Goal: Task Accomplishment & Management: Use online tool/utility

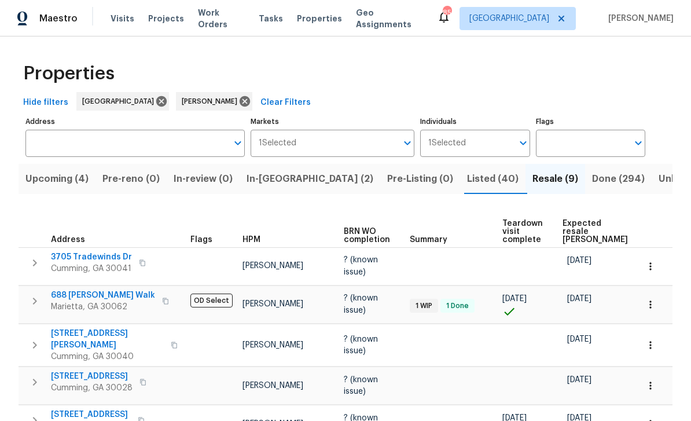
click at [467, 177] on span "Listed (40)" at bounding box center [493, 179] width 52 height 16
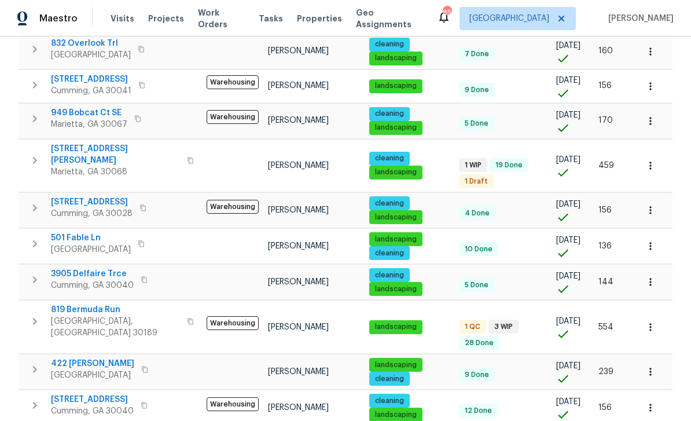
scroll to position [379, 0]
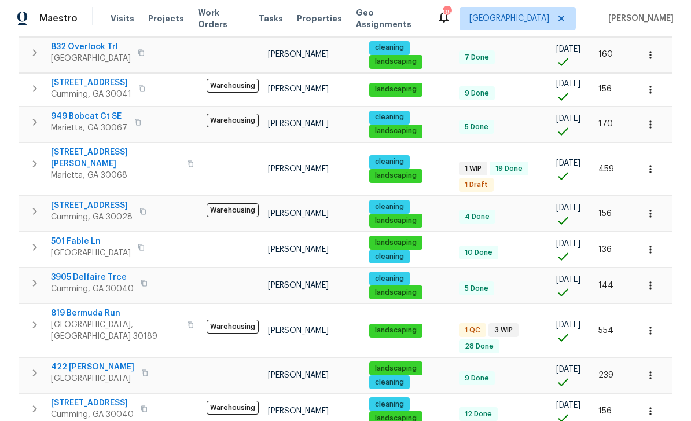
click at [75, 153] on span "[STREET_ADDRESS][PERSON_NAME]" at bounding box center [115, 158] width 129 height 23
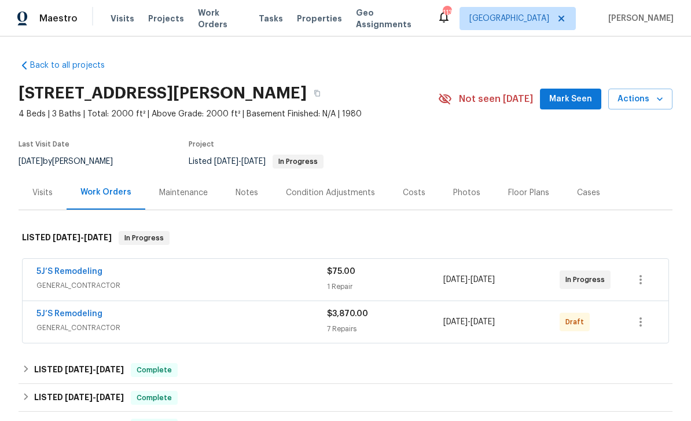
click at [63, 315] on link "5J’S Remodeling" at bounding box center [69, 314] width 66 height 8
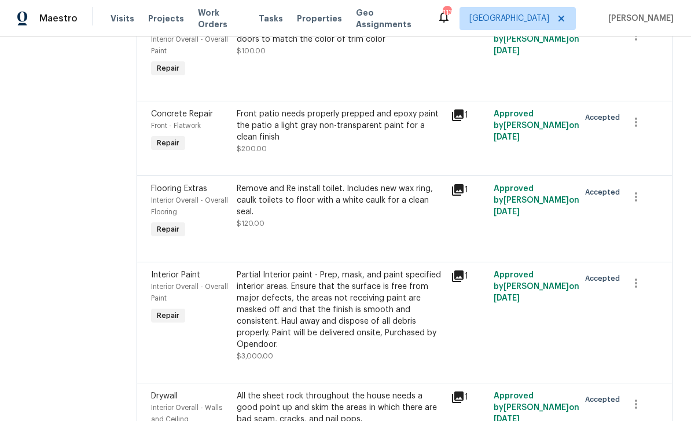
scroll to position [591, 0]
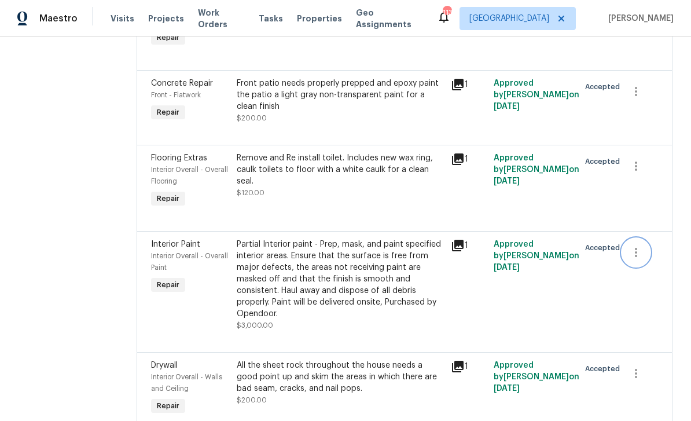
click at [638, 246] on icon "button" at bounding box center [637, 253] width 14 height 14
click at [645, 240] on li "Cancel" at bounding box center [645, 244] width 45 height 19
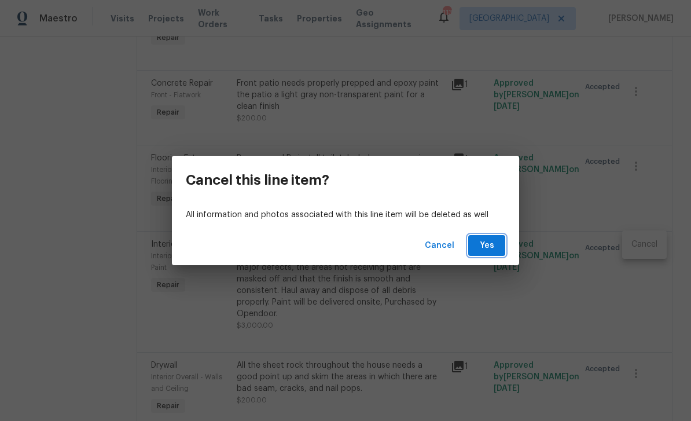
click at [489, 245] on span "Yes" at bounding box center [487, 246] width 19 height 14
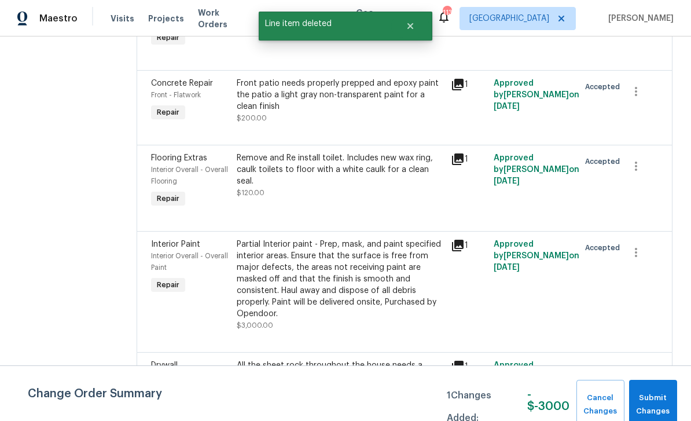
scroll to position [0, 0]
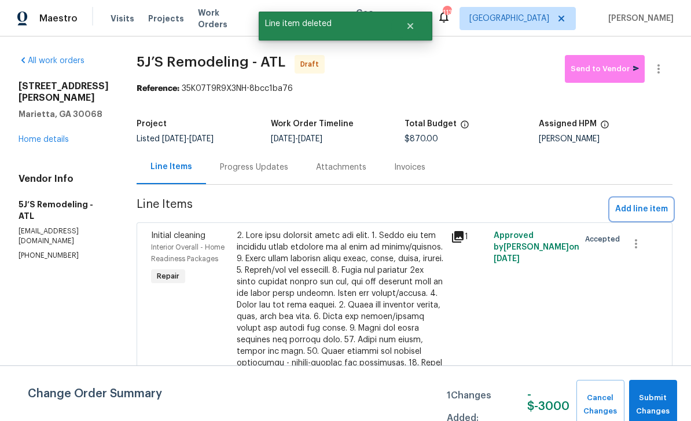
click at [638, 210] on span "Add line item" at bounding box center [642, 209] width 53 height 14
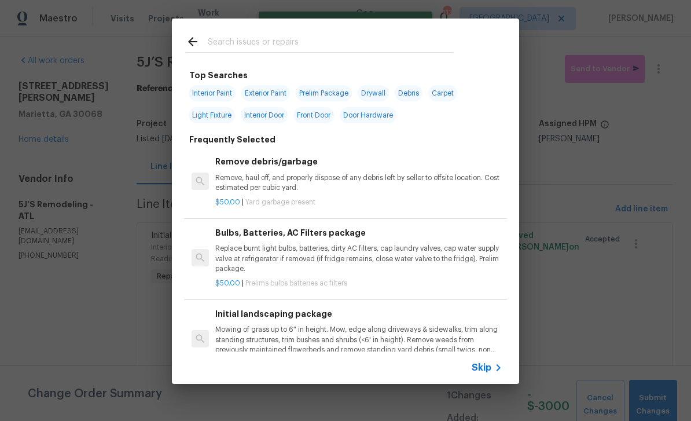
click at [214, 90] on span "Interior Paint" at bounding box center [212, 93] width 47 height 16
type input "Interior Paint"
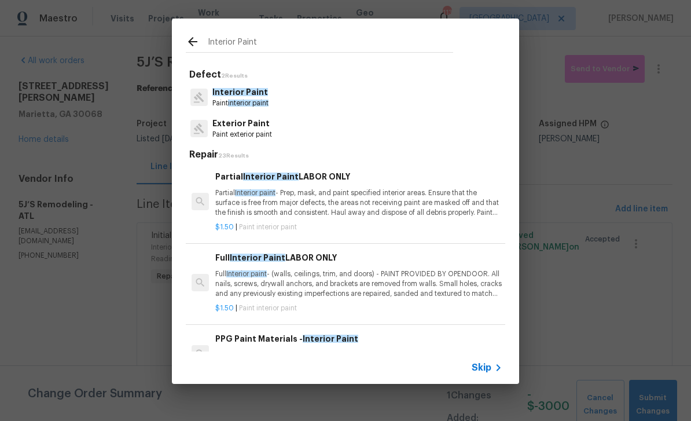
click at [430, 276] on p "Full Interior paint - (walls, ceilings, trim, and doors) - PAINT PROVIDED BY OP…" at bounding box center [358, 284] width 287 height 30
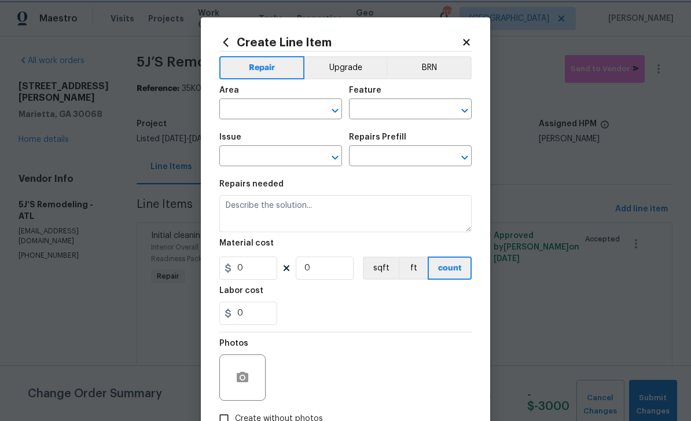
type input "Overall Paint"
type input "Interior Paint"
type input "Full Interior Paint LABOR ONLY $1.50"
type textarea "Full Interior paint - (walls, ceilings, trim, and doors) - PAINT PROVIDED BY OP…"
type input "1.5"
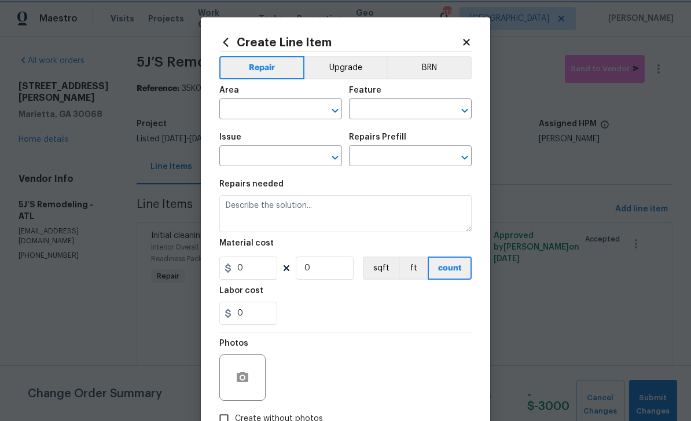
type input "1"
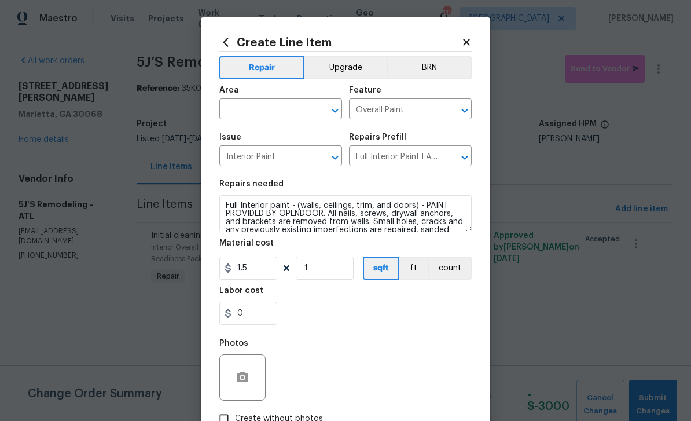
click at [263, 107] on input "text" at bounding box center [264, 110] width 90 height 18
click at [246, 152] on li "Interior Overall" at bounding box center [280, 156] width 123 height 19
type input "Interior Overall"
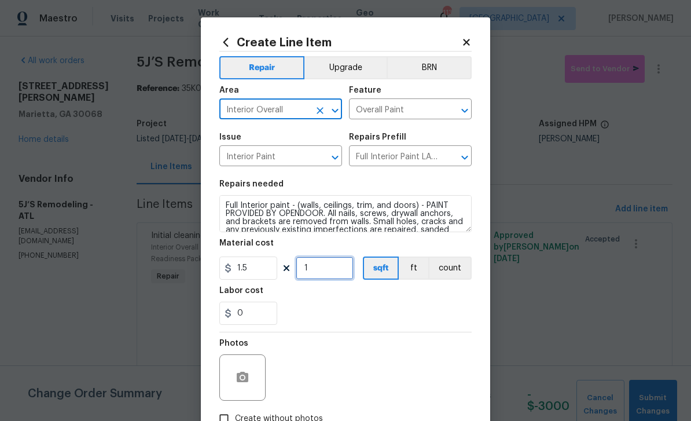
click at [328, 273] on input "1" at bounding box center [325, 268] width 58 height 23
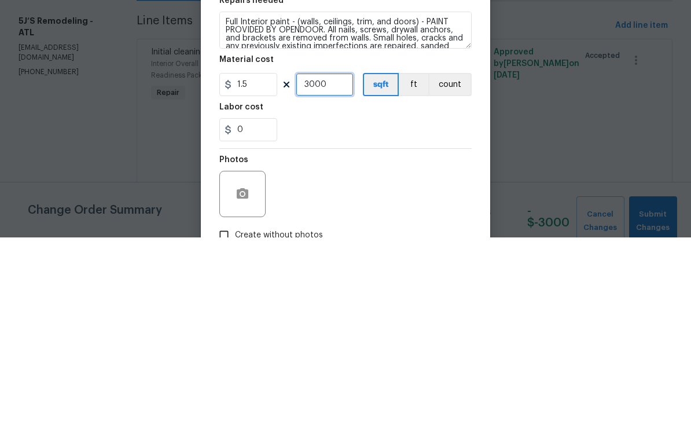
type input "3000"
click at [434, 302] on div "0" at bounding box center [345, 313] width 252 height 23
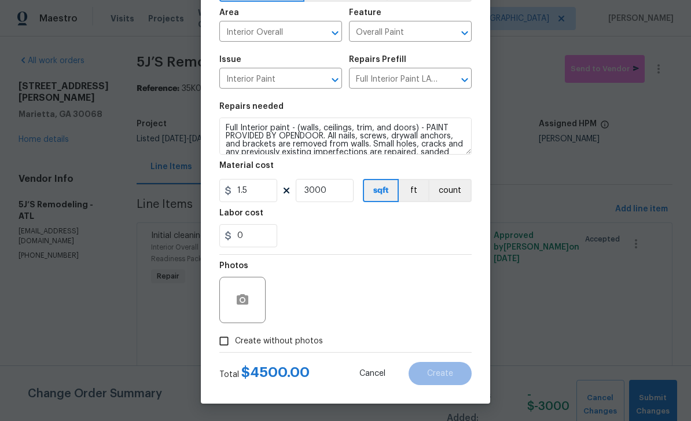
scroll to position [80, 0]
click at [231, 341] on input "Create without photos" at bounding box center [224, 341] width 22 height 22
checkbox input "true"
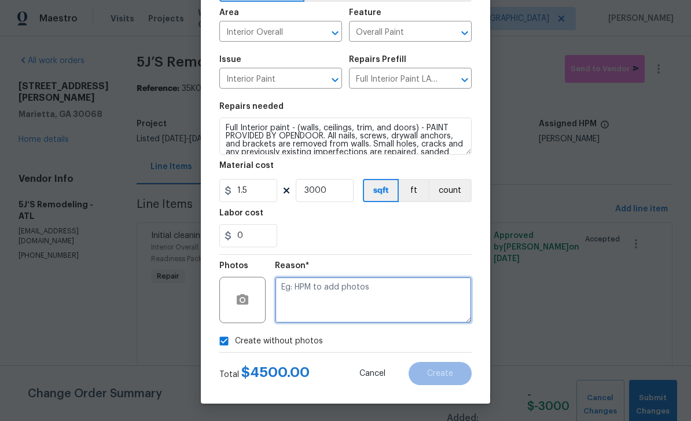
click at [435, 302] on textarea at bounding box center [373, 300] width 197 height 46
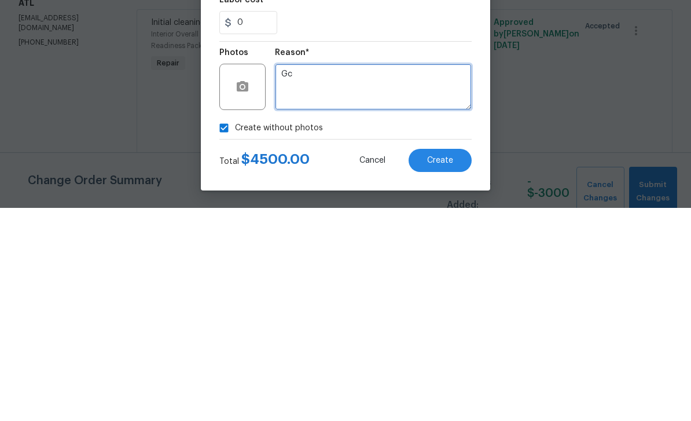
type textarea "Gc"
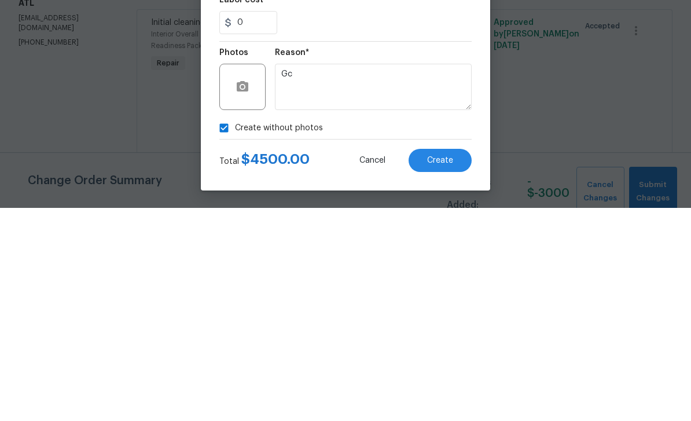
click at [448, 362] on button "Create" at bounding box center [440, 373] width 63 height 23
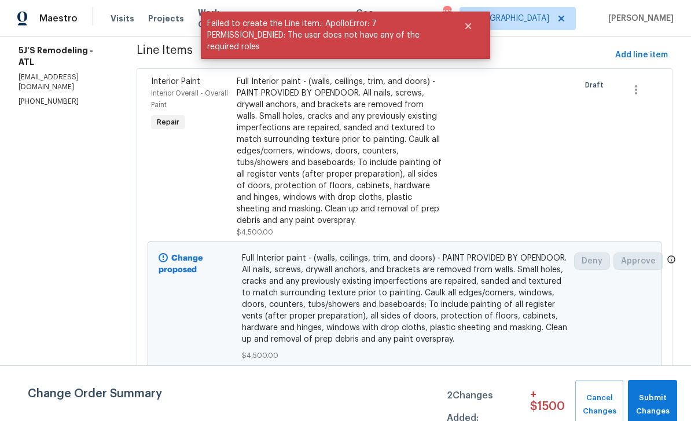
scroll to position [140, 0]
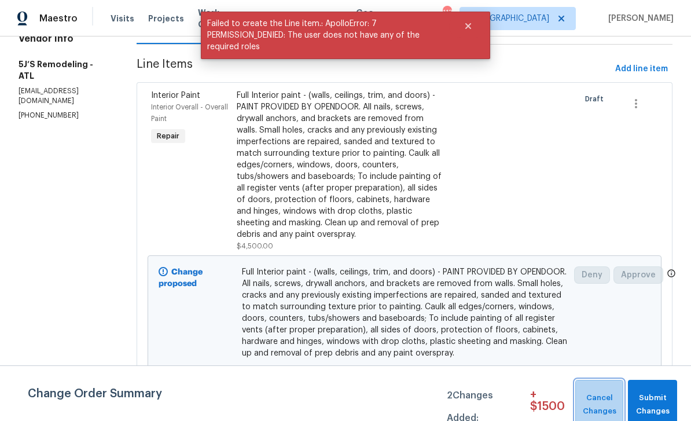
click at [601, 397] on span "Cancel Changes" at bounding box center [599, 404] width 37 height 27
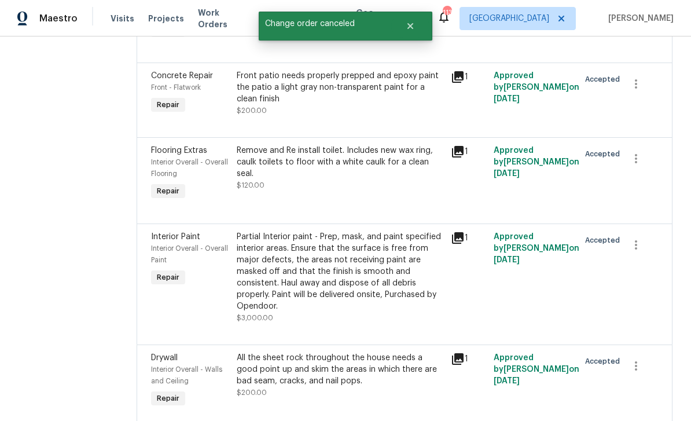
scroll to position [598, 0]
click at [639, 240] on icon "button" at bounding box center [637, 246] width 14 height 14
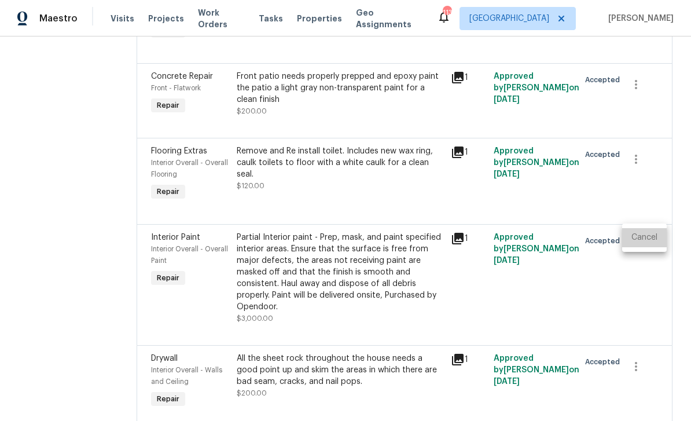
click at [643, 240] on li "Cancel" at bounding box center [645, 237] width 45 height 19
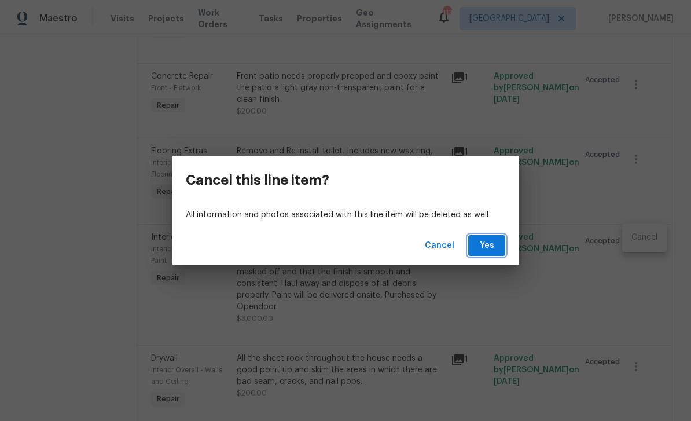
click at [482, 245] on span "Yes" at bounding box center [487, 246] width 19 height 14
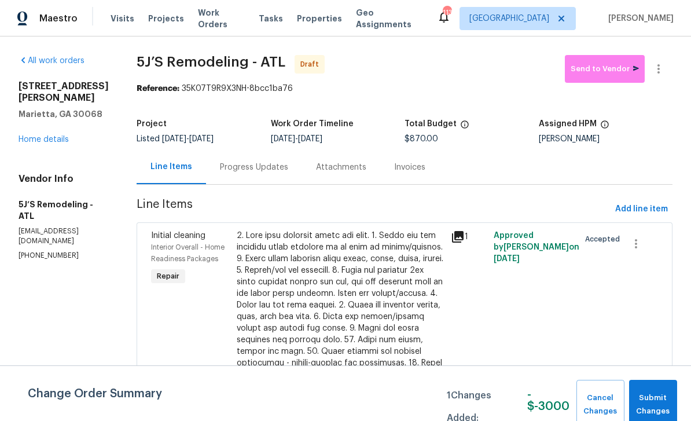
scroll to position [0, 0]
click at [641, 209] on span "Add line item" at bounding box center [642, 209] width 53 height 14
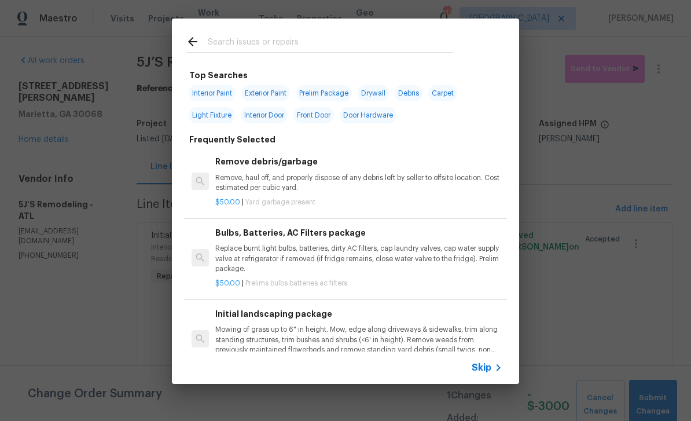
click at [211, 92] on span "Interior Paint" at bounding box center [212, 93] width 47 height 16
type input "Interior Paint"
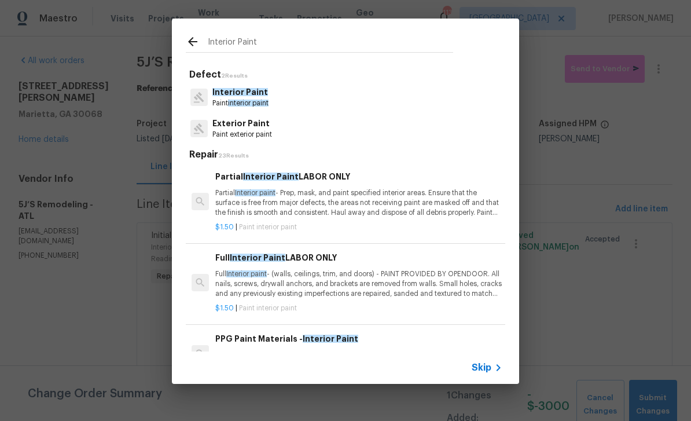
click at [400, 279] on p "Full Interior paint - (walls, ceilings, trim, and doors) - PAINT PROVIDED BY OP…" at bounding box center [358, 284] width 287 height 30
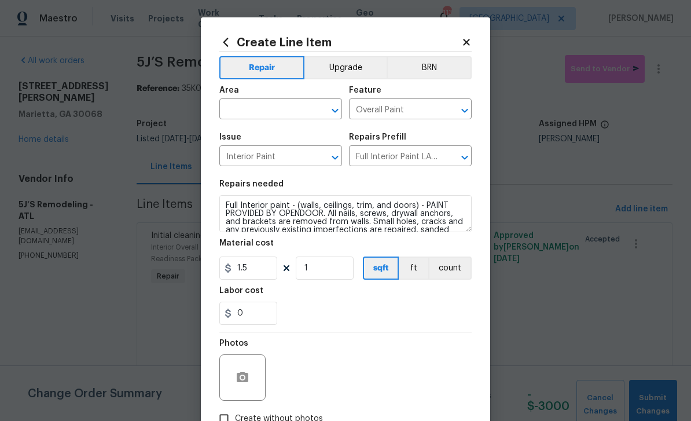
click at [291, 97] on div "Area" at bounding box center [280, 93] width 123 height 15
click at [283, 107] on input "text" at bounding box center [264, 110] width 90 height 18
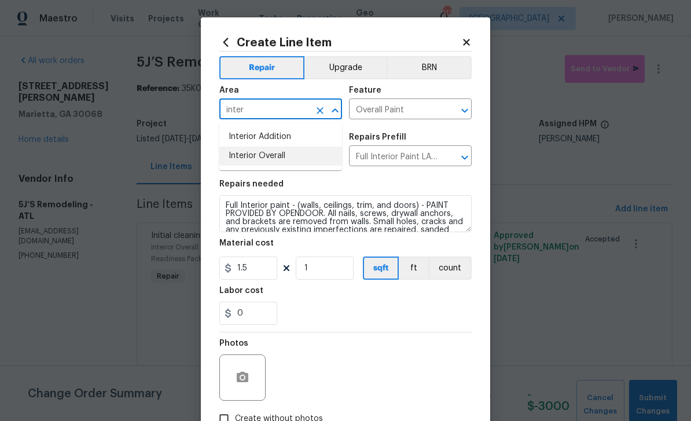
click at [251, 155] on li "Interior Overall" at bounding box center [280, 156] width 123 height 19
type input "Interior Overall"
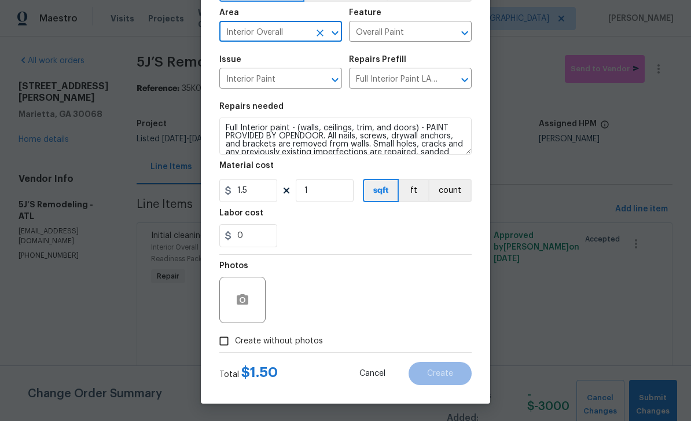
scroll to position [80, 0]
click at [228, 344] on input "Create without photos" at bounding box center [224, 341] width 22 height 22
checkbox input "true"
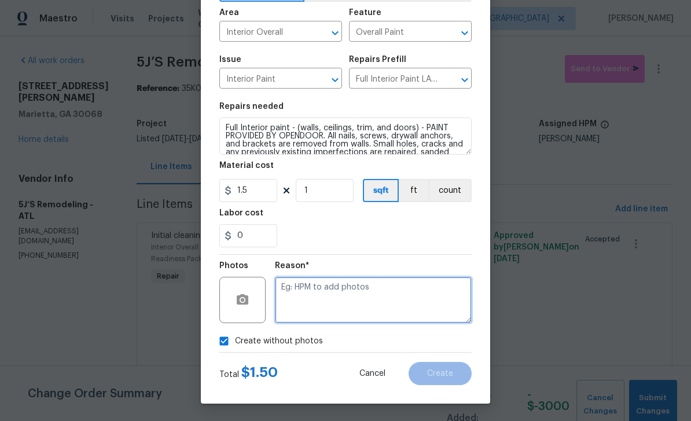
click at [415, 298] on textarea at bounding box center [373, 300] width 197 height 46
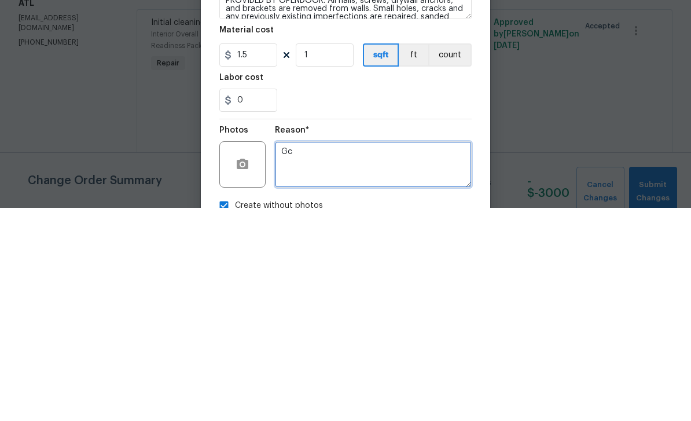
scroll to position [0, 0]
type textarea "Gc"
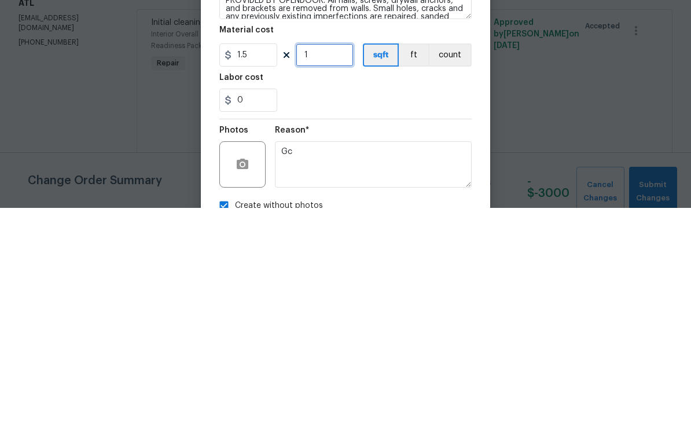
click at [329, 257] on input "1" at bounding box center [325, 268] width 58 height 23
type input "2000"
click at [434, 302] on div "0" at bounding box center [345, 313] width 252 height 23
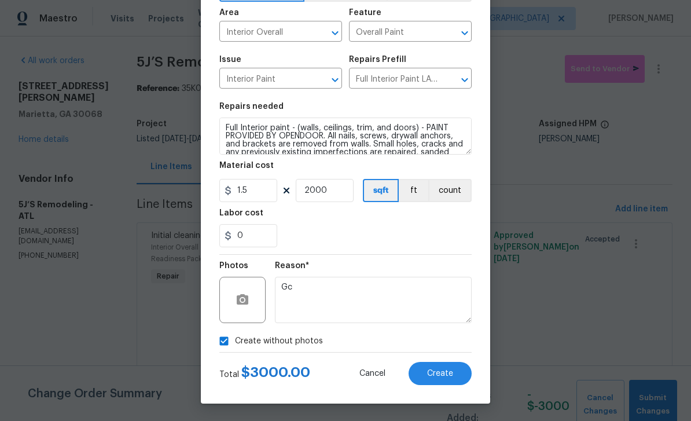
scroll to position [80, 0]
click at [444, 371] on span "Create" at bounding box center [440, 373] width 26 height 9
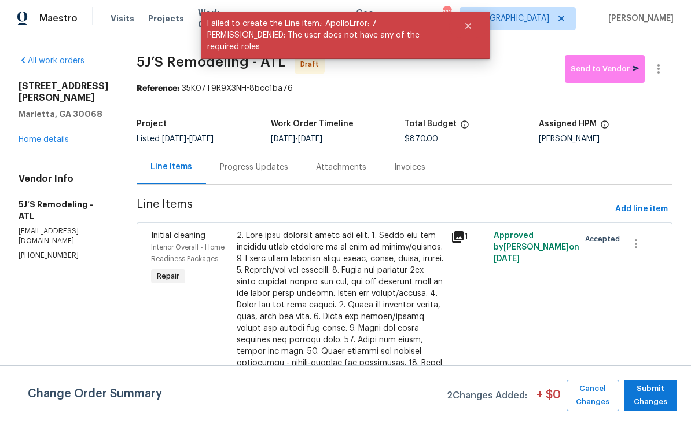
scroll to position [0, 0]
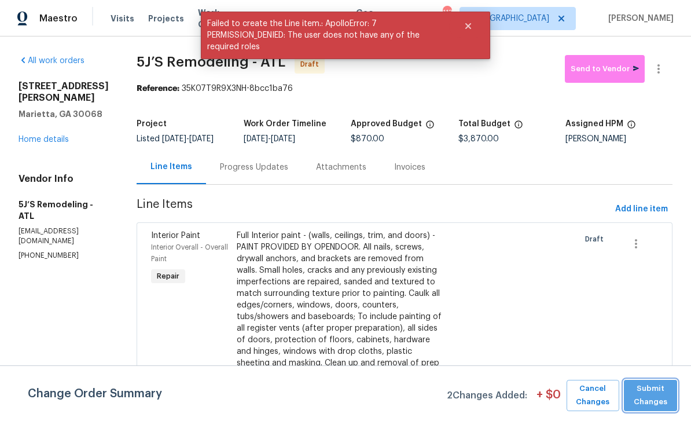
click at [652, 394] on span "Submit Changes" at bounding box center [651, 395] width 42 height 27
